Goal: Task Accomplishment & Management: Use online tool/utility

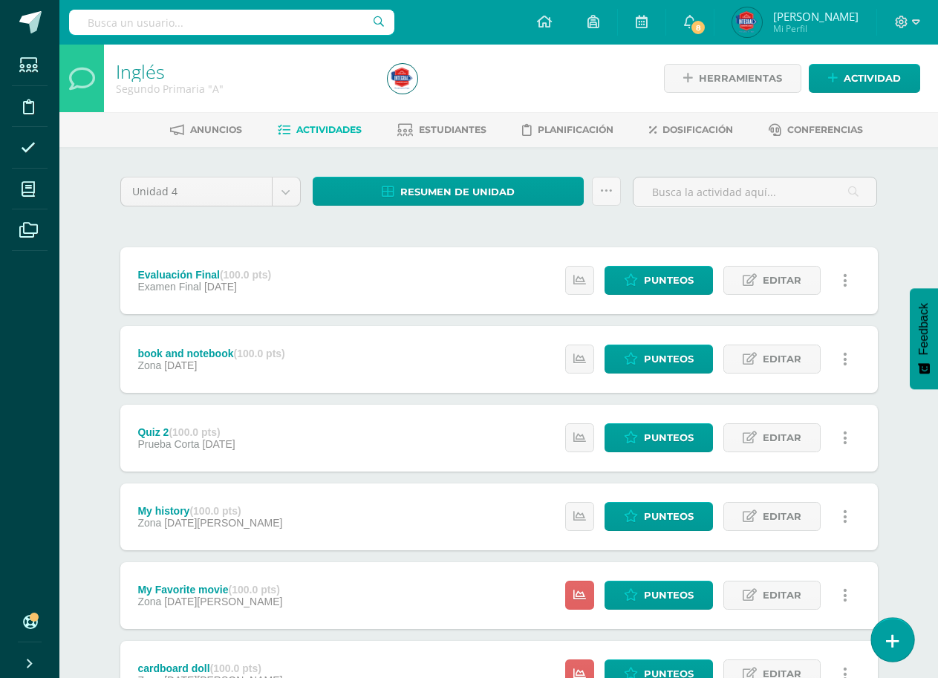
click at [903, 645] on link at bounding box center [892, 639] width 42 height 43
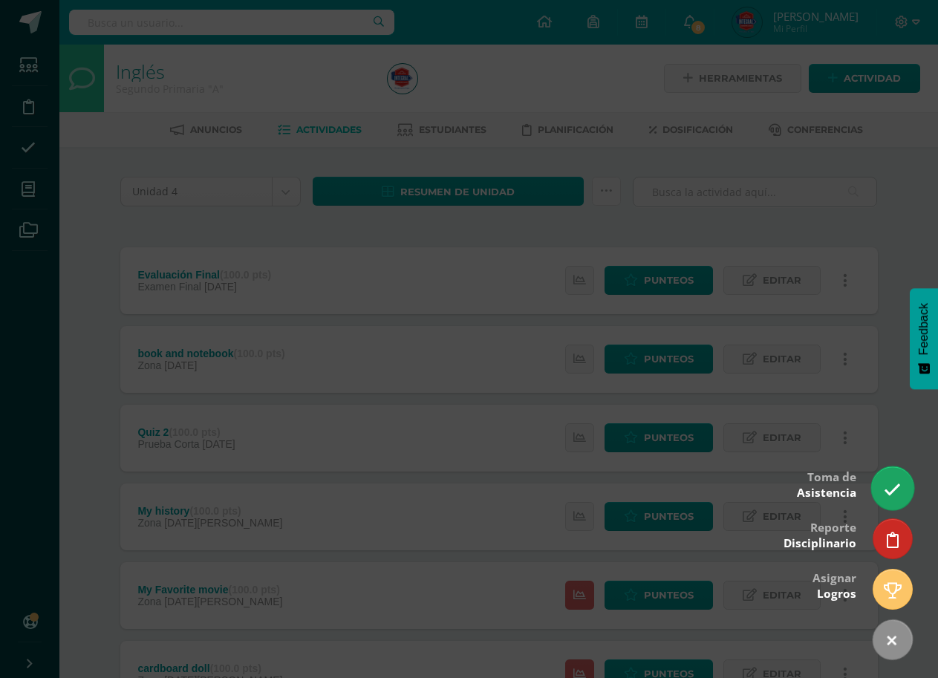
click at [900, 493] on icon at bounding box center [892, 489] width 17 height 17
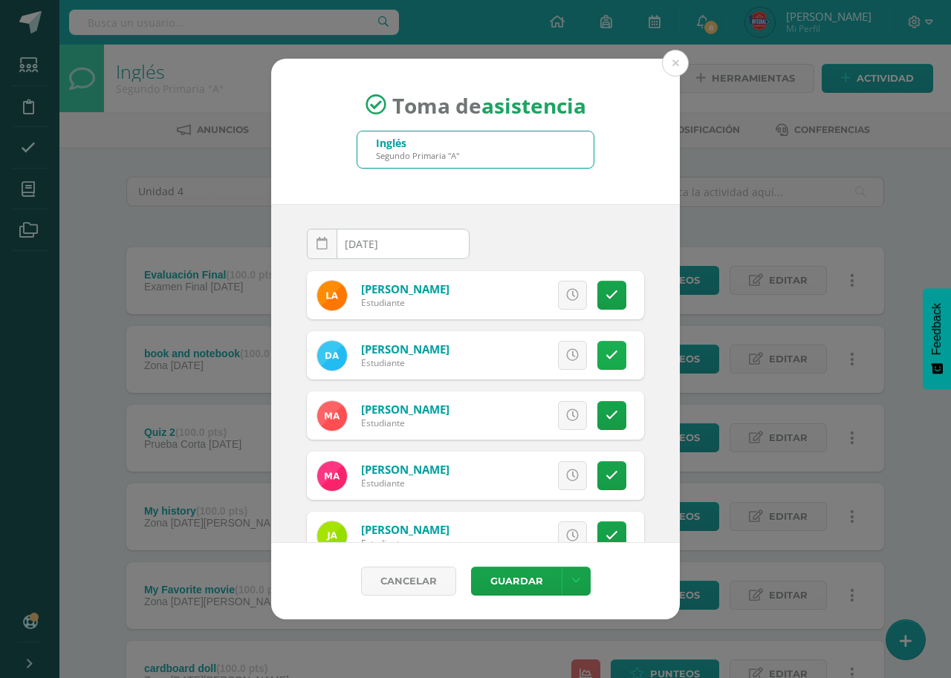
click at [605, 356] on icon at bounding box center [611, 355] width 13 height 13
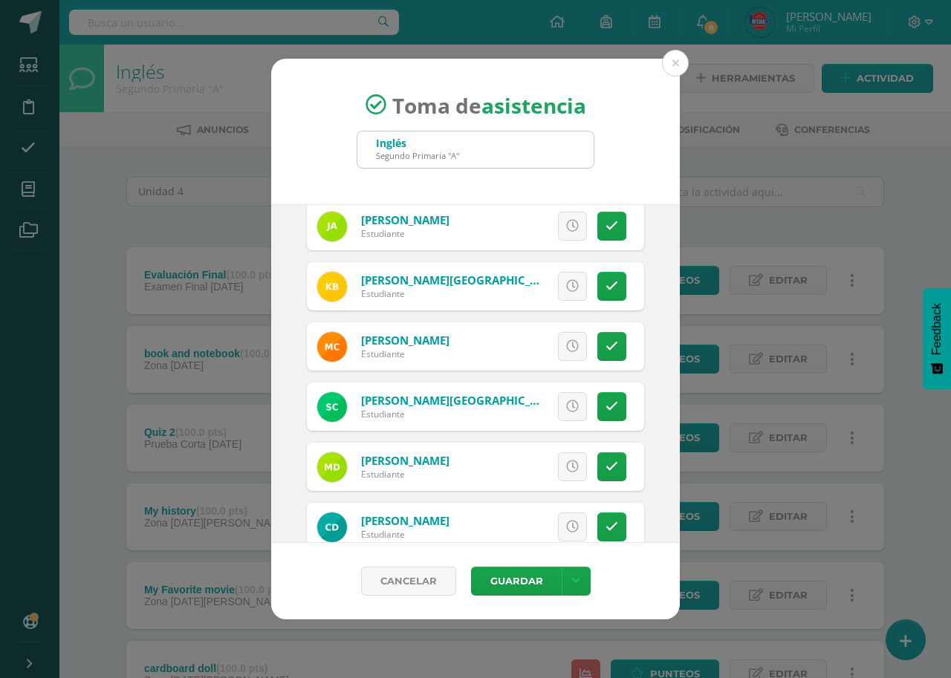
scroll to position [322, 0]
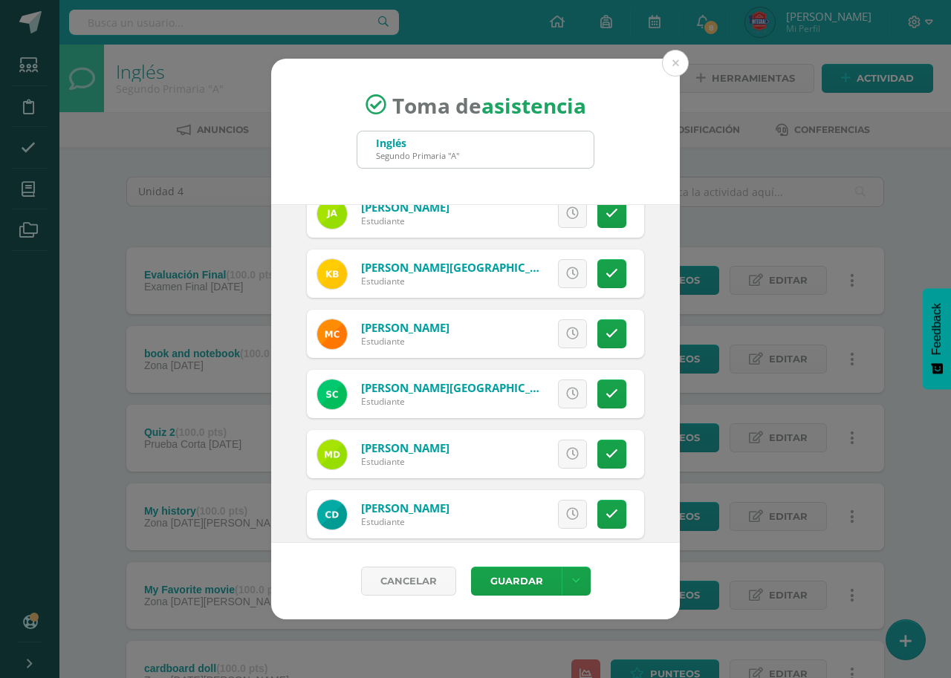
click at [680, 305] on div "Toma de asistencia Inglés Segundo Primaria "A" 2025-08-11 August, 2025 Mo Tu We…" at bounding box center [475, 340] width 939 height 562
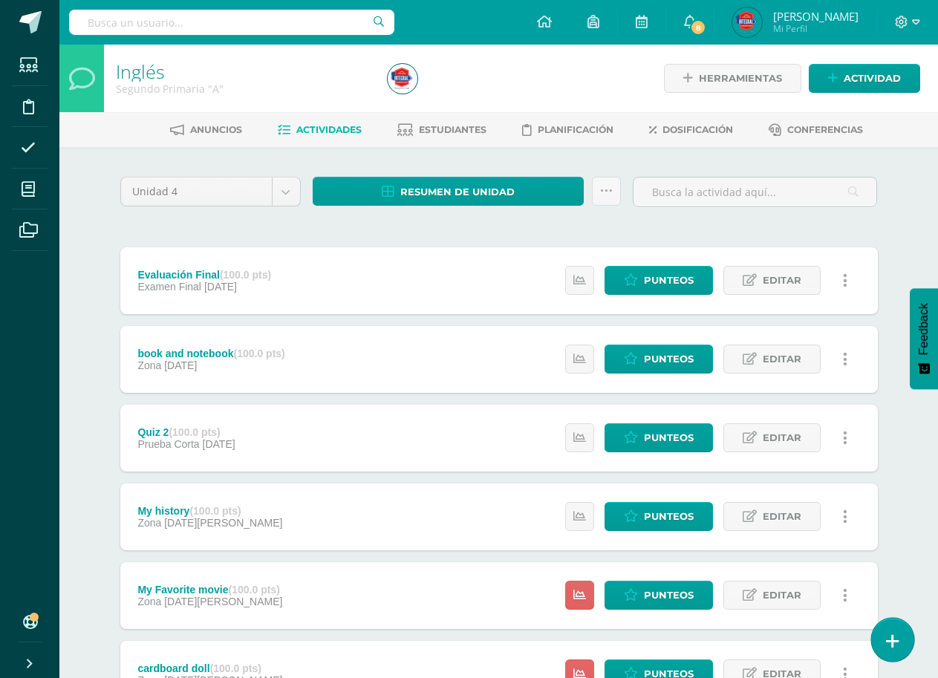
click at [888, 628] on link at bounding box center [892, 639] width 42 height 43
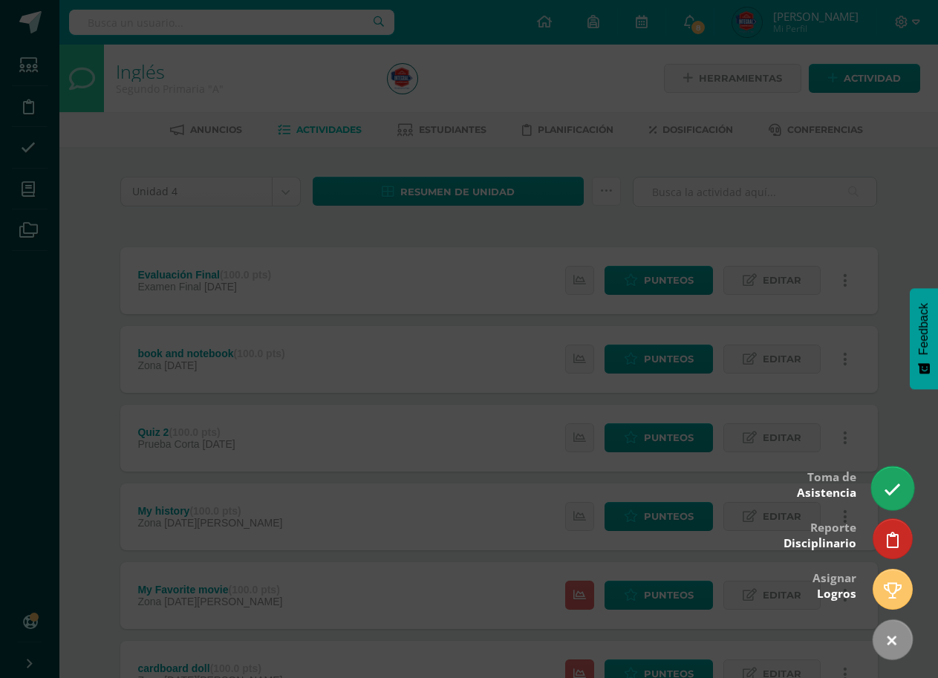
click at [876, 489] on link at bounding box center [892, 488] width 42 height 43
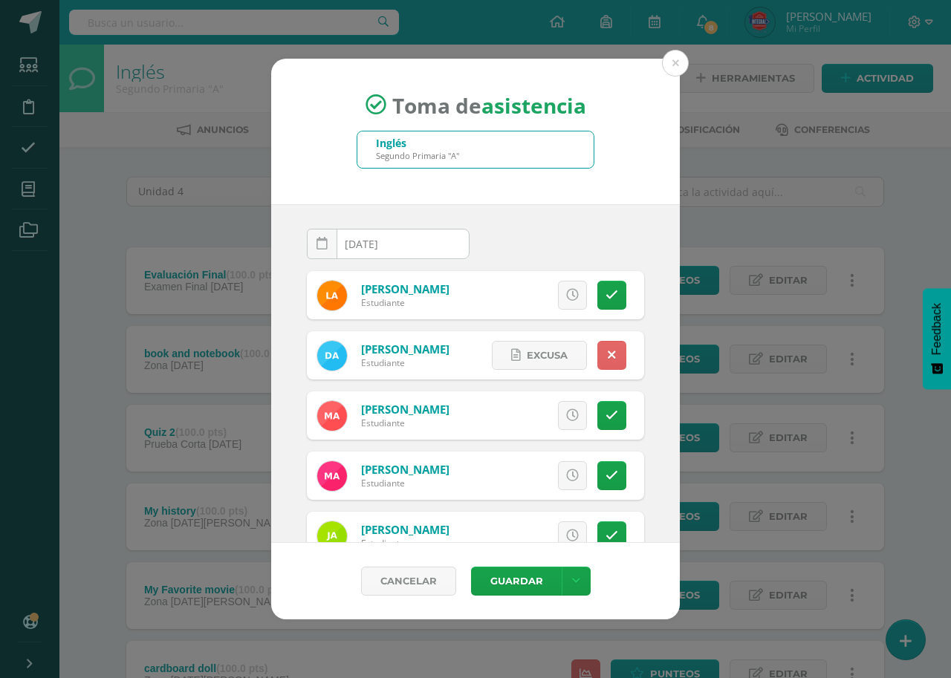
click at [880, 490] on div "Toma de asistencia Inglés Segundo Primaria "A" 2025-08-11 August, 2025 Mo Tu We…" at bounding box center [475, 340] width 939 height 562
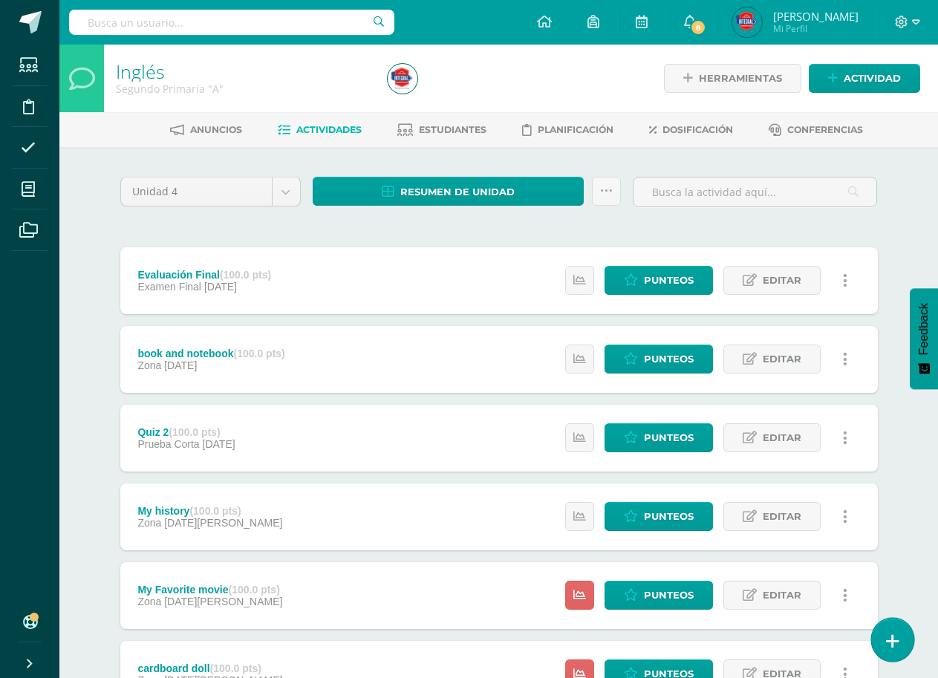
click at [891, 642] on icon at bounding box center [892, 641] width 13 height 17
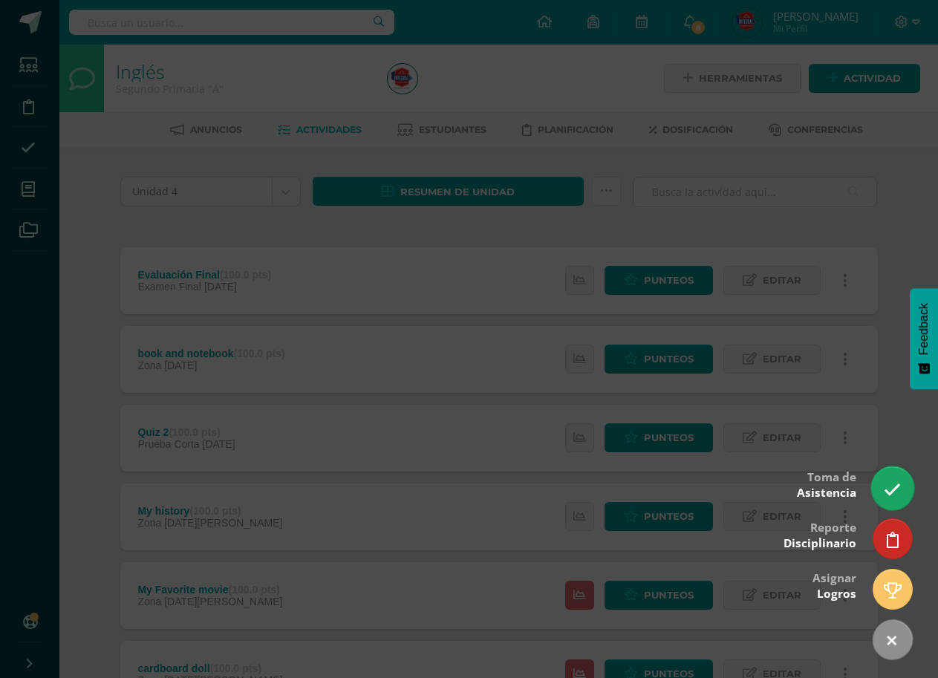
click at [897, 473] on link at bounding box center [892, 488] width 42 height 43
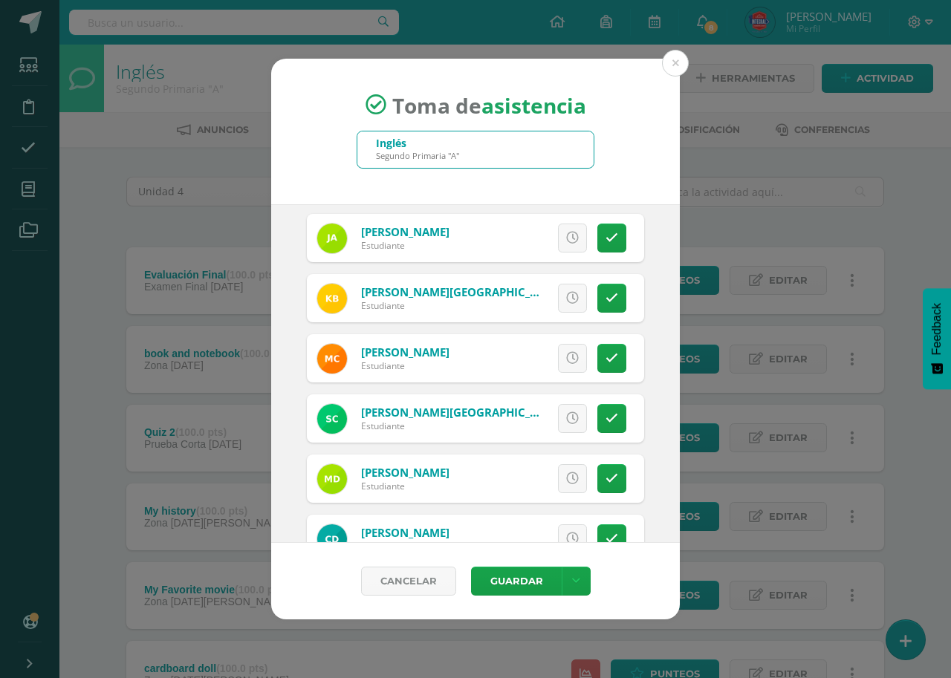
scroll to position [306, 0]
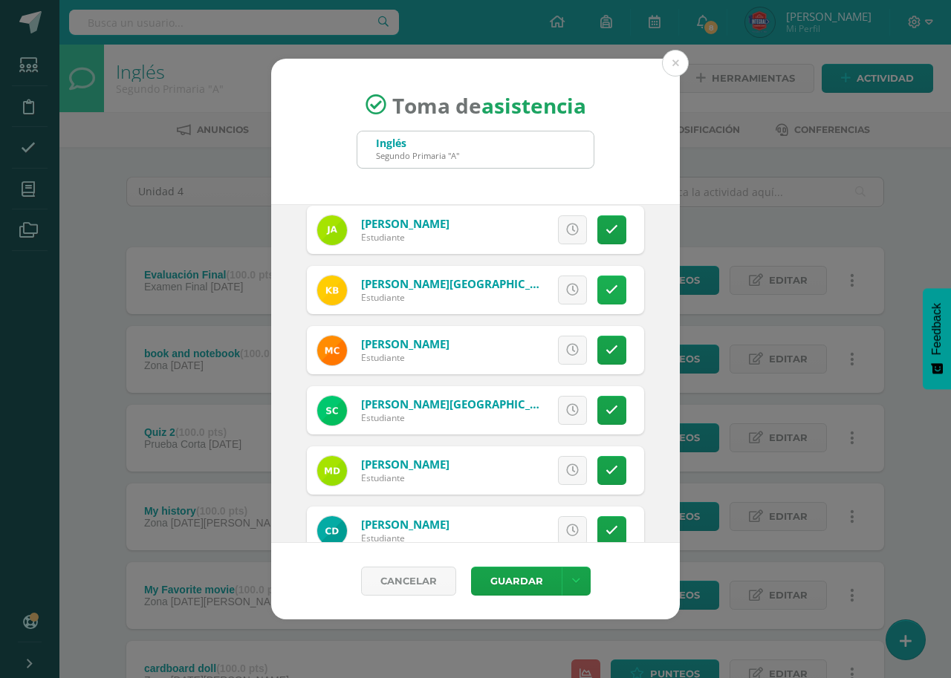
click at [597, 302] on link at bounding box center [611, 290] width 29 height 29
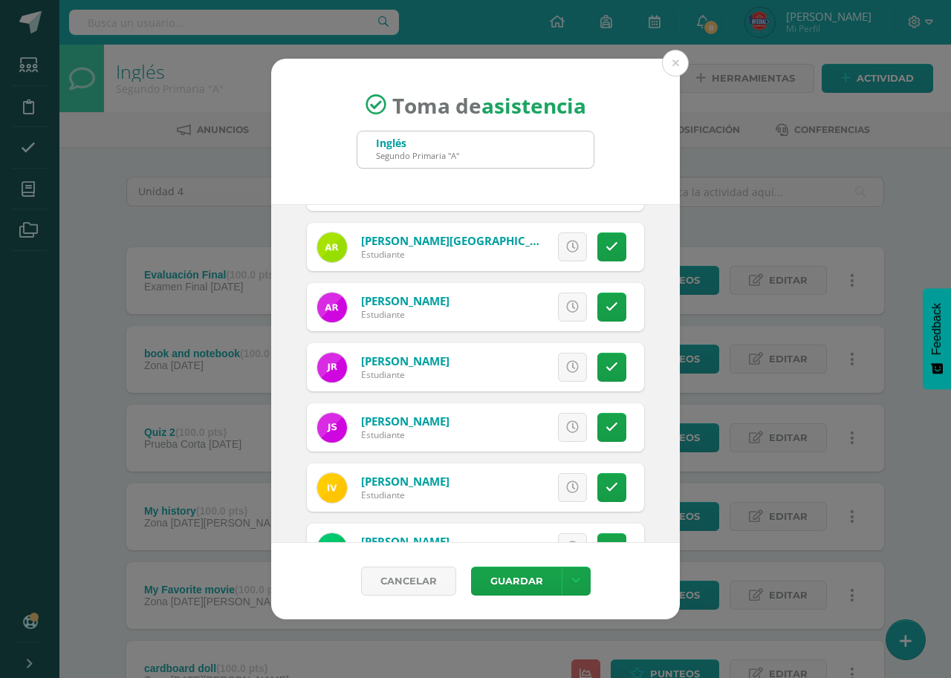
scroll to position [1317, 0]
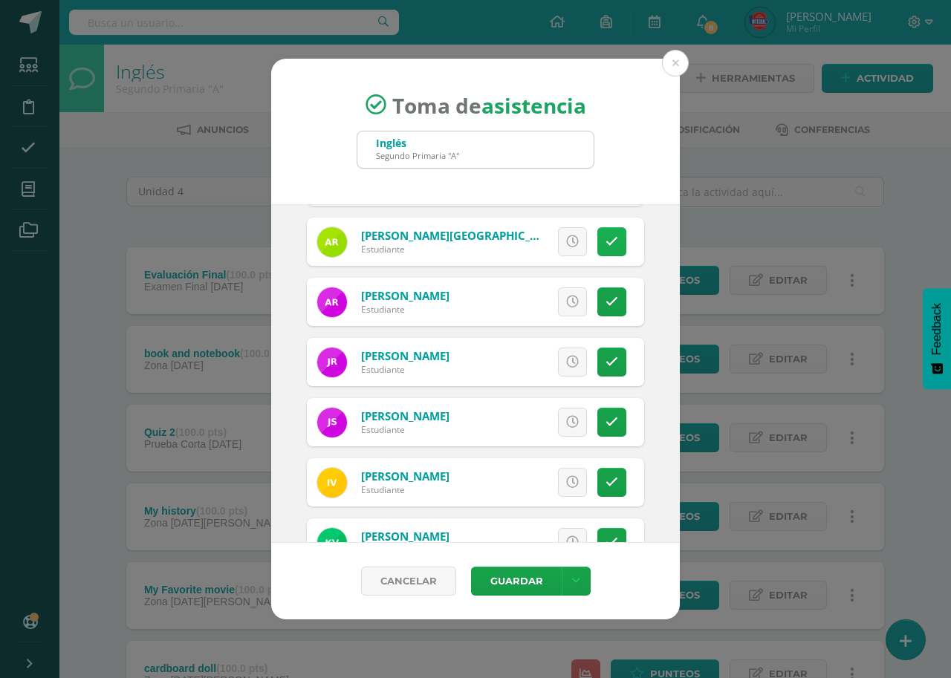
click at [605, 246] on icon at bounding box center [611, 241] width 13 height 13
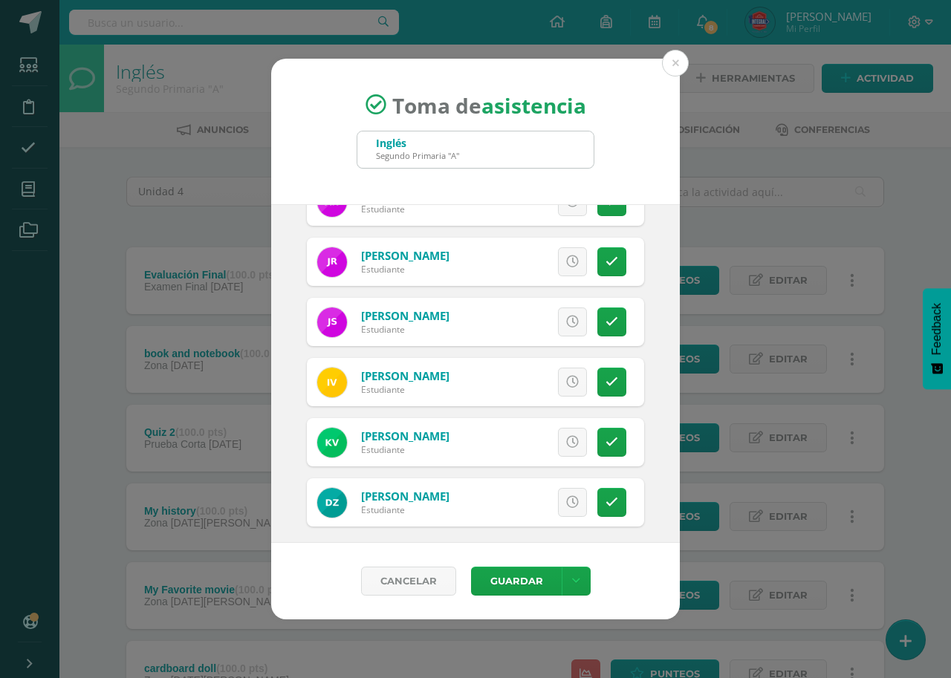
scroll to position [1426, 0]
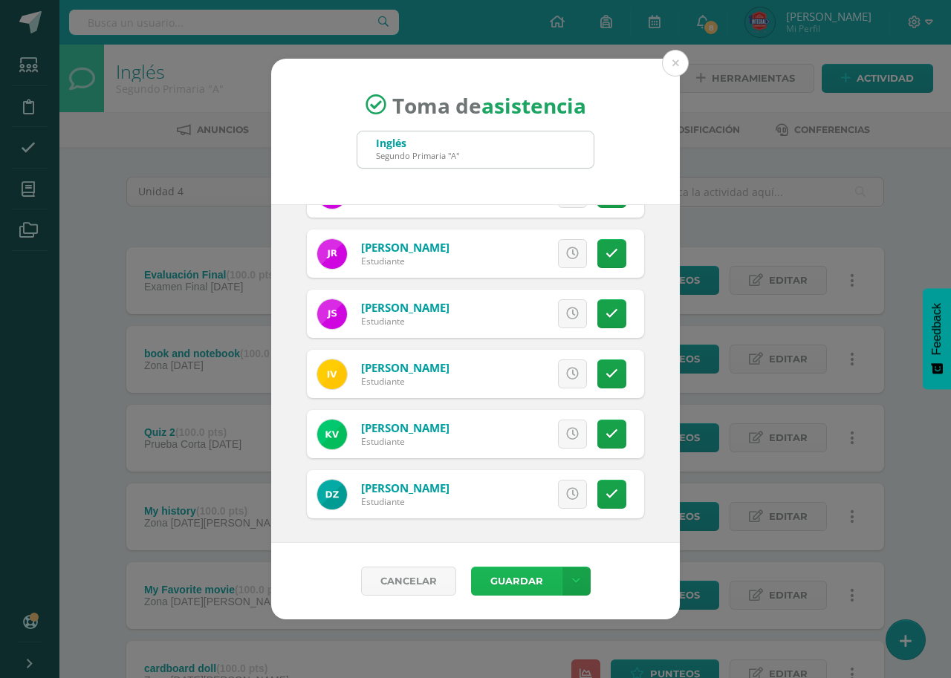
click at [516, 575] on button "Guardar" at bounding box center [516, 581] width 91 height 29
